Goal: Transaction & Acquisition: Book appointment/travel/reservation

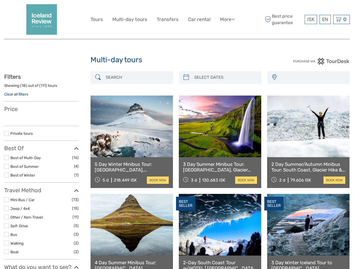
select select
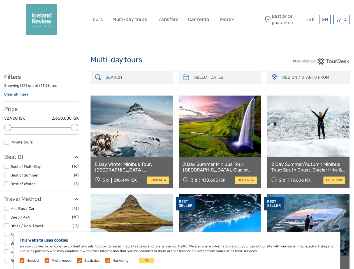
click at [227, 19] on link "More" at bounding box center [227, 19] width 15 height 8
click at [234, 19] on icon at bounding box center [233, 19] width 3 height 5
click at [311, 19] on span "ISK" at bounding box center [310, 20] width 7 height 6
click at [325, 19] on div "EN English Español Deutsch" at bounding box center [325, 19] width 11 height 9
click at [342, 19] on div "0 Items Total 0 ISK Checkout The shopping cart is empty." at bounding box center [341, 19] width 17 height 9
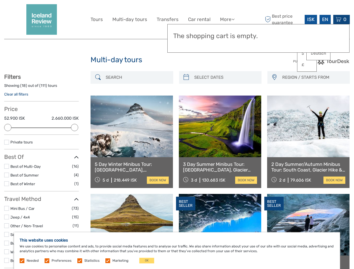
click at [8, 128] on div at bounding box center [7, 127] width 7 height 7
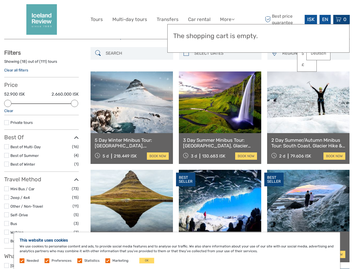
click at [186, 77] on link at bounding box center [220, 103] width 82 height 62
click at [225, 77] on link at bounding box center [220, 103] width 82 height 62
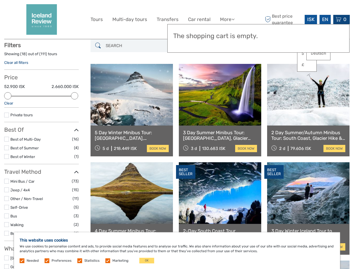
click at [274, 77] on link at bounding box center [308, 95] width 82 height 62
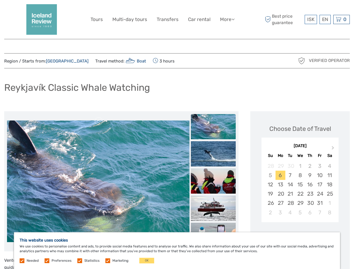
click at [227, 19] on link "More" at bounding box center [227, 19] width 15 height 8
click at [234, 19] on icon at bounding box center [233, 19] width 3 height 5
click at [311, 19] on span "ISK" at bounding box center [310, 20] width 7 height 6
click at [325, 19] on div "EN English Español Deutsch" at bounding box center [325, 19] width 11 height 9
click at [342, 19] on div "0 Items Total 0 ISK Checkout The shopping cart is empty." at bounding box center [341, 19] width 17 height 9
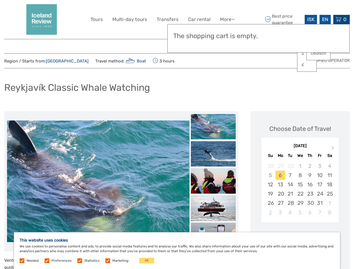
click at [98, 181] on img at bounding box center [98, 182] width 183 height 122
click at [99, 121] on link at bounding box center [99, 121] width 9 height 9
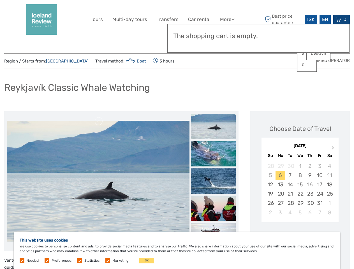
click at [213, 45] on div "Items Total 0 ISK Checkout The shopping cart is empty." at bounding box center [258, 38] width 182 height 29
